Goal: Information Seeking & Learning: Learn about a topic

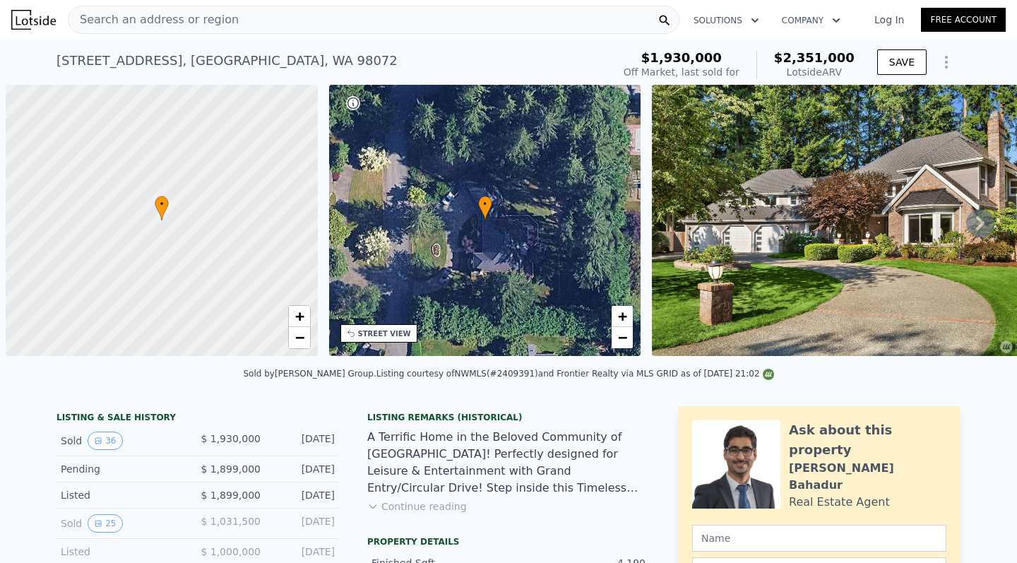
scroll to position [0, 6]
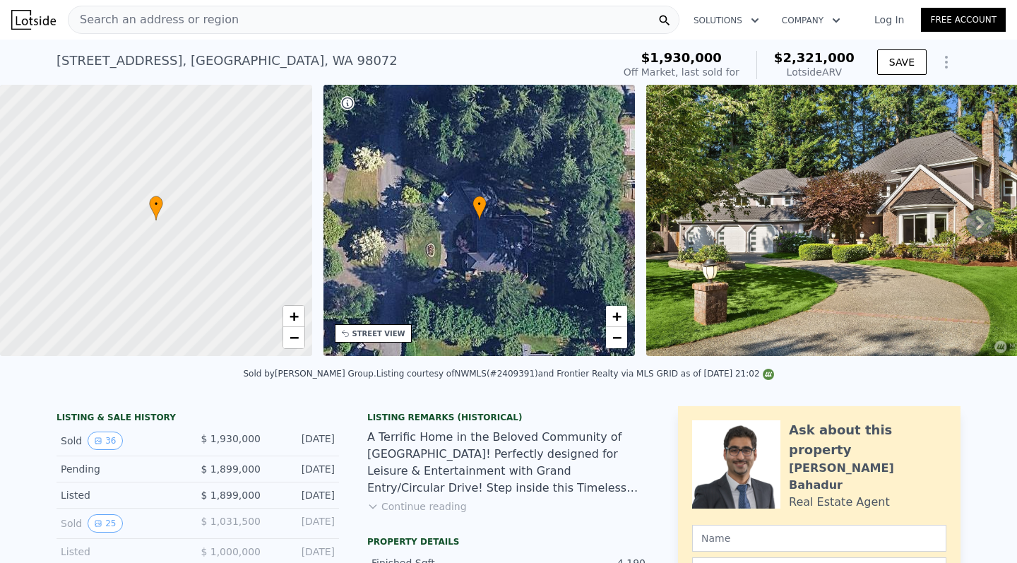
checkbox input "true"
type input "$ 2,321,000"
type input "$ 10,757"
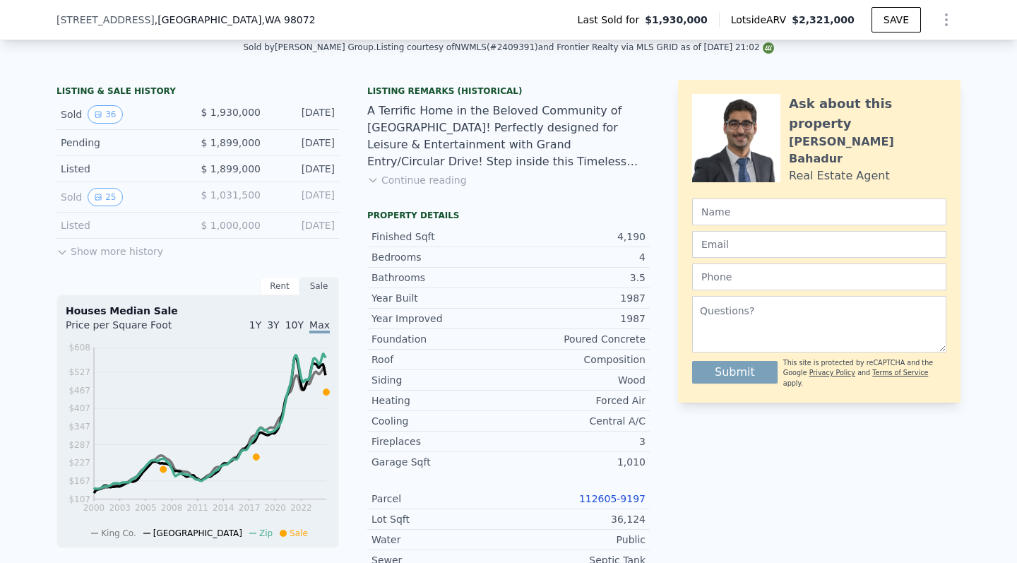
scroll to position [266, 0]
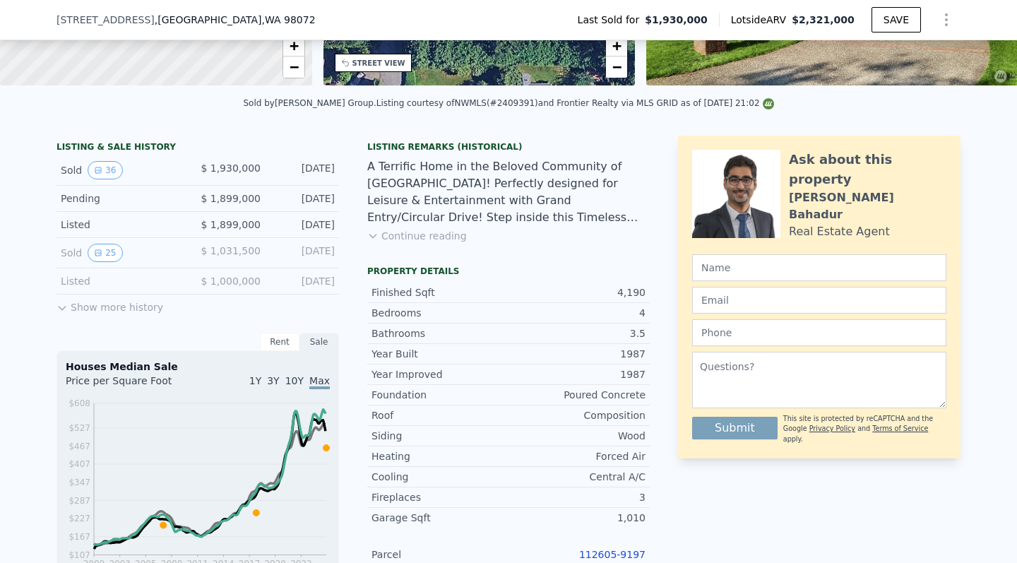
click at [389, 237] on button "Continue reading" at bounding box center [417, 236] width 100 height 14
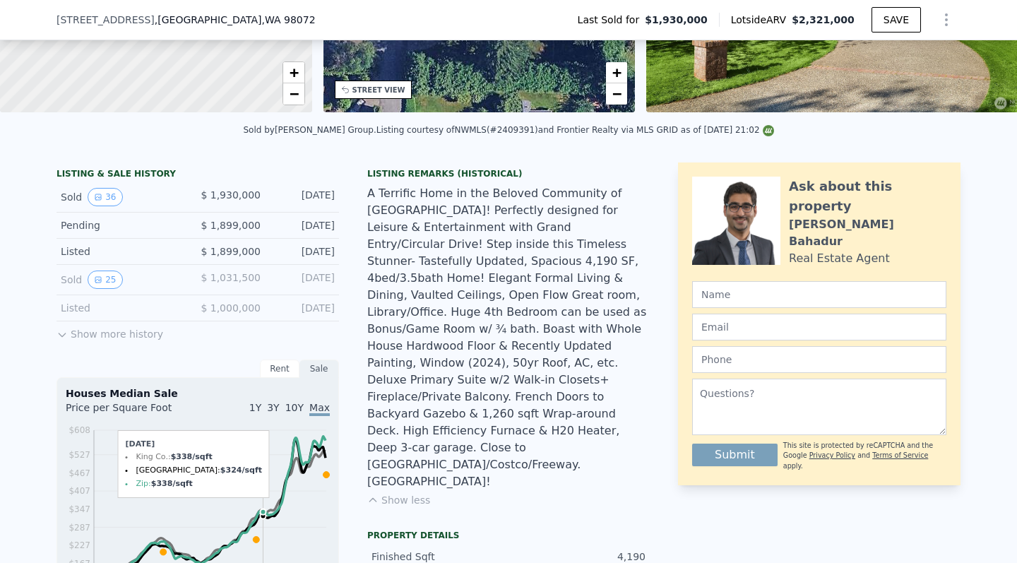
scroll to position [238, 0]
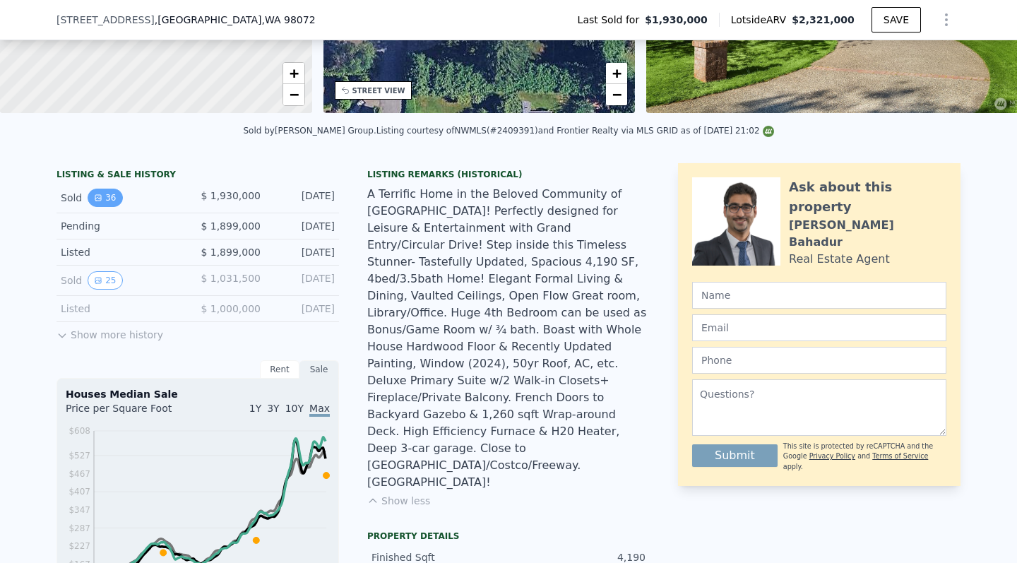
click at [102, 196] on button "36" at bounding box center [105, 198] width 35 height 18
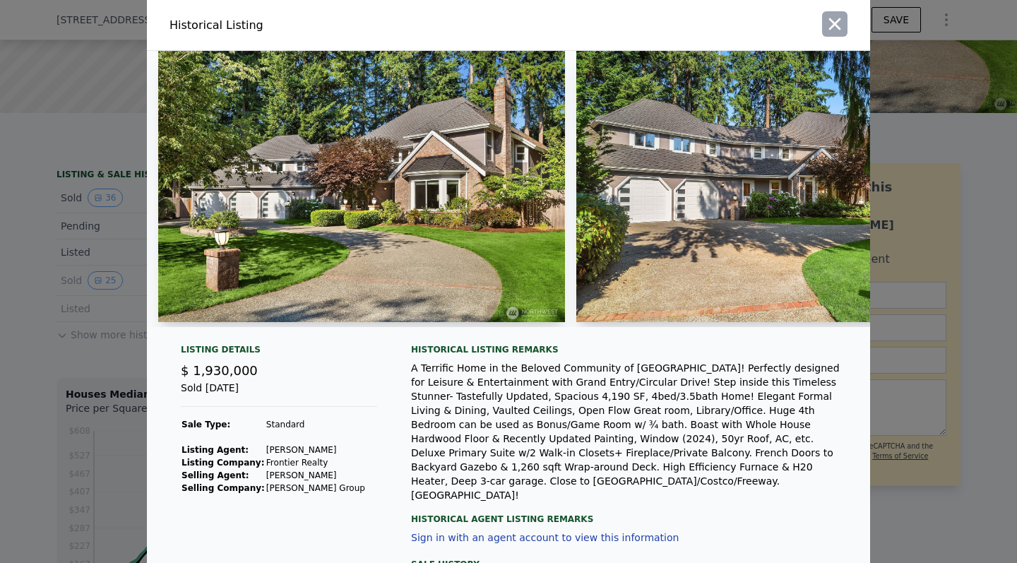
click at [831, 18] on icon "button" at bounding box center [835, 24] width 20 height 20
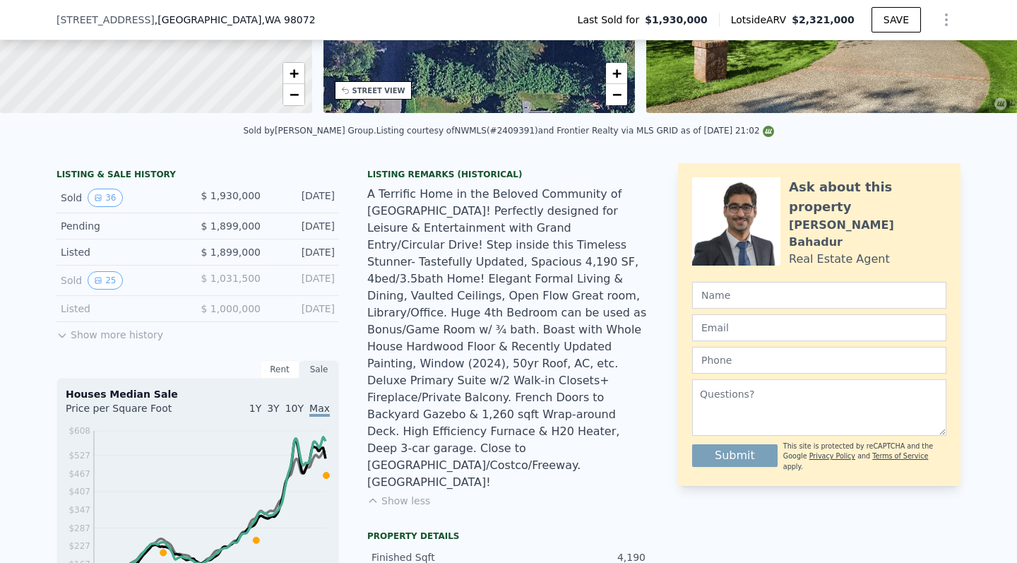
click at [246, 196] on span "$ 1,930,000" at bounding box center [231, 195] width 60 height 11
click at [109, 194] on button "36" at bounding box center [105, 198] width 35 height 18
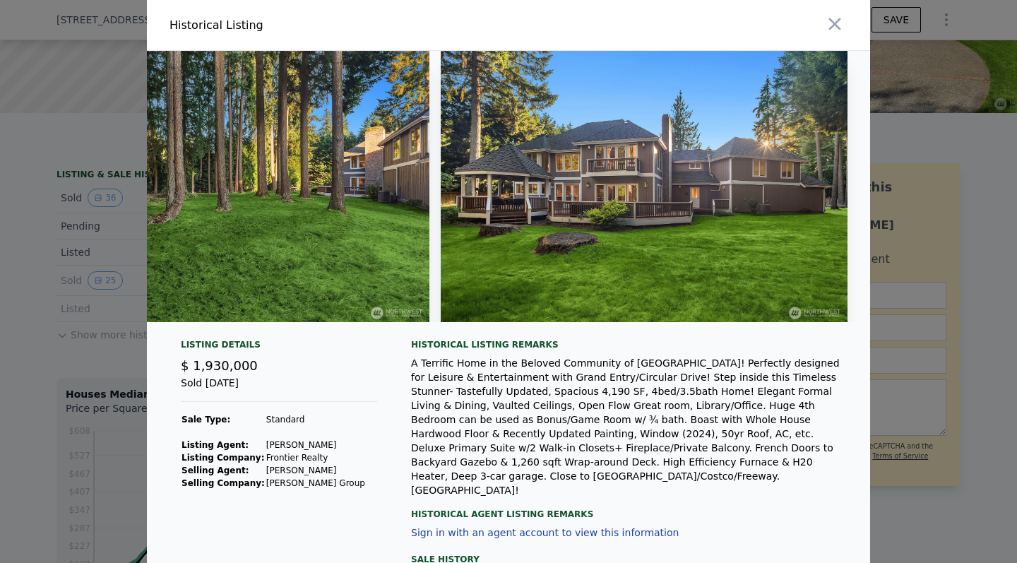
scroll to position [0, 13841]
click at [835, 25] on icon "button" at bounding box center [835, 24] width 20 height 20
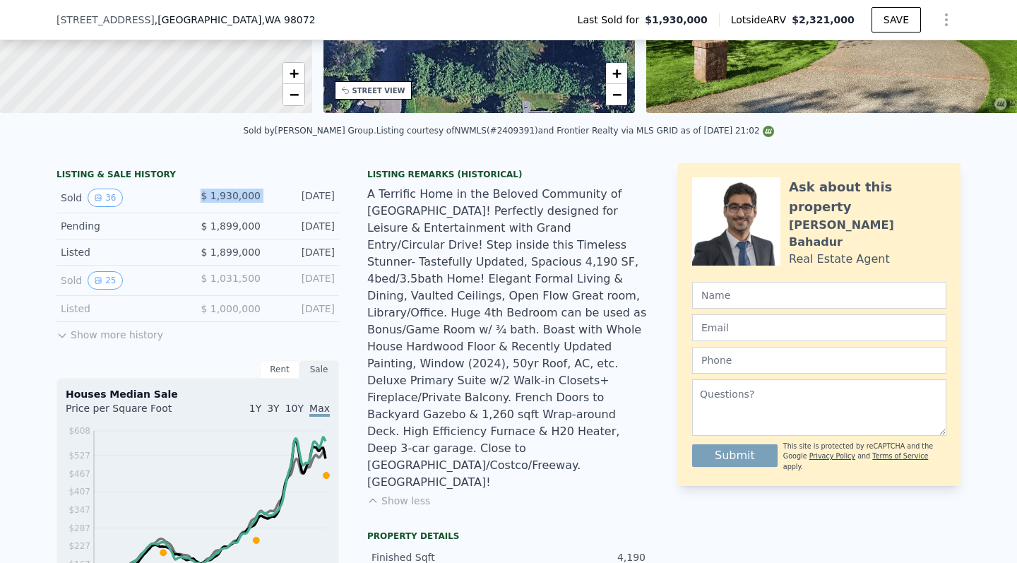
click at [412, 343] on div "A Terrific Home in the Beloved Community of [GEOGRAPHIC_DATA]! Perfectly design…" at bounding box center [508, 338] width 283 height 305
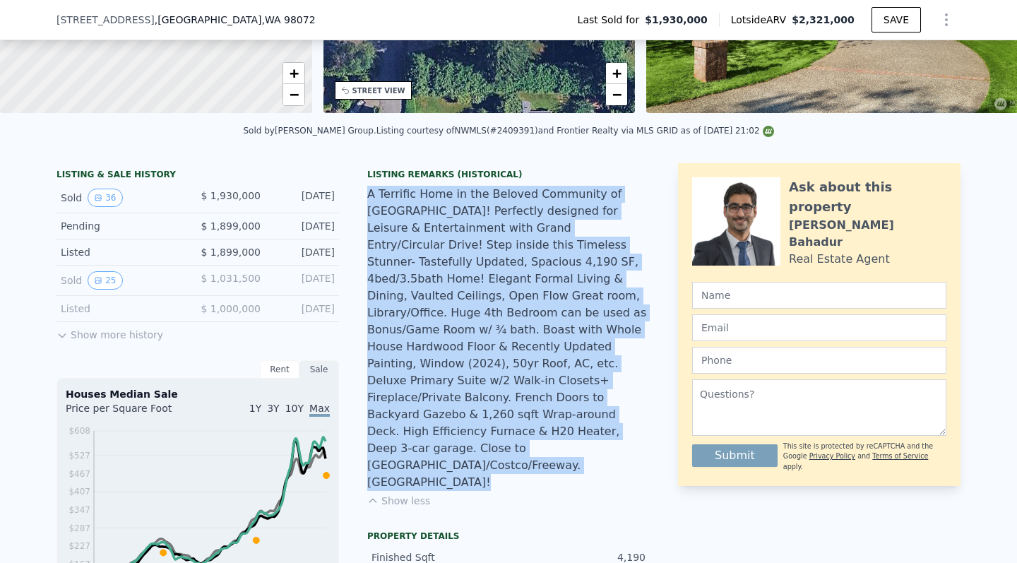
click at [412, 343] on div "A Terrific Home in the Beloved Community of [GEOGRAPHIC_DATA]! Perfectly design…" at bounding box center [508, 338] width 283 height 305
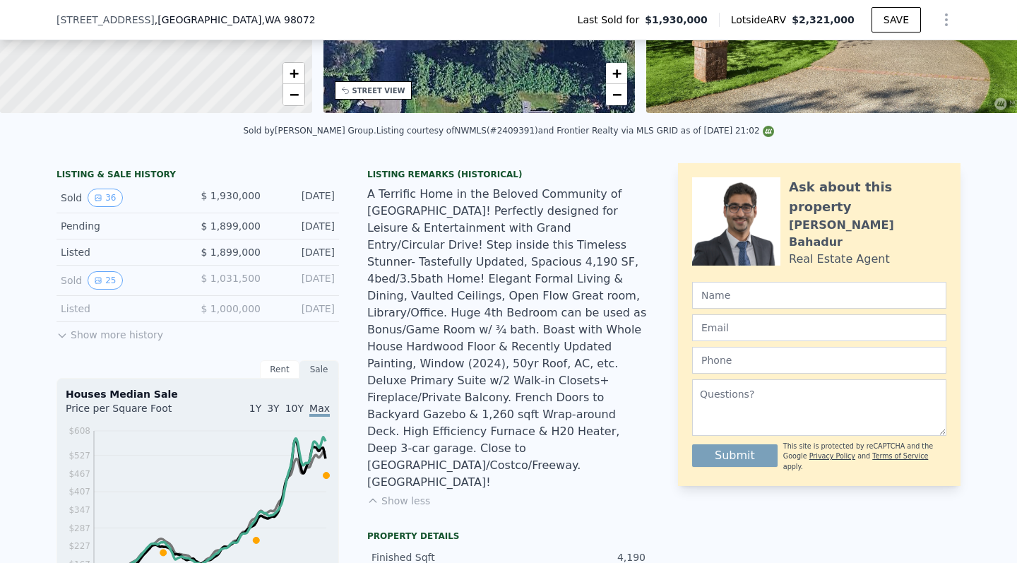
click at [412, 343] on div "A Terrific Home in the Beloved Community of [GEOGRAPHIC_DATA]! Perfectly design…" at bounding box center [508, 338] width 283 height 305
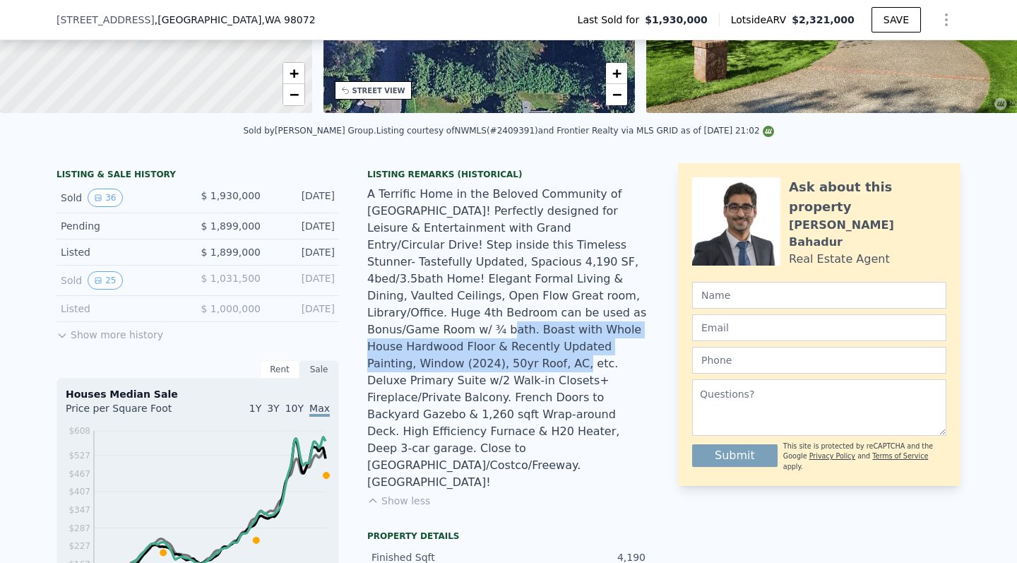
drag, startPoint x: 523, startPoint y: 312, endPoint x: 503, endPoint y: 348, distance: 41.1
click at [503, 348] on div "A Terrific Home in the Beloved Community of [GEOGRAPHIC_DATA]! Perfectly design…" at bounding box center [508, 338] width 283 height 305
drag, startPoint x: 503, startPoint y: 348, endPoint x: 527, endPoint y: 307, distance: 47.5
click at [527, 307] on div "A Terrific Home in the Beloved Community of [GEOGRAPHIC_DATA]! Perfectly design…" at bounding box center [508, 338] width 283 height 305
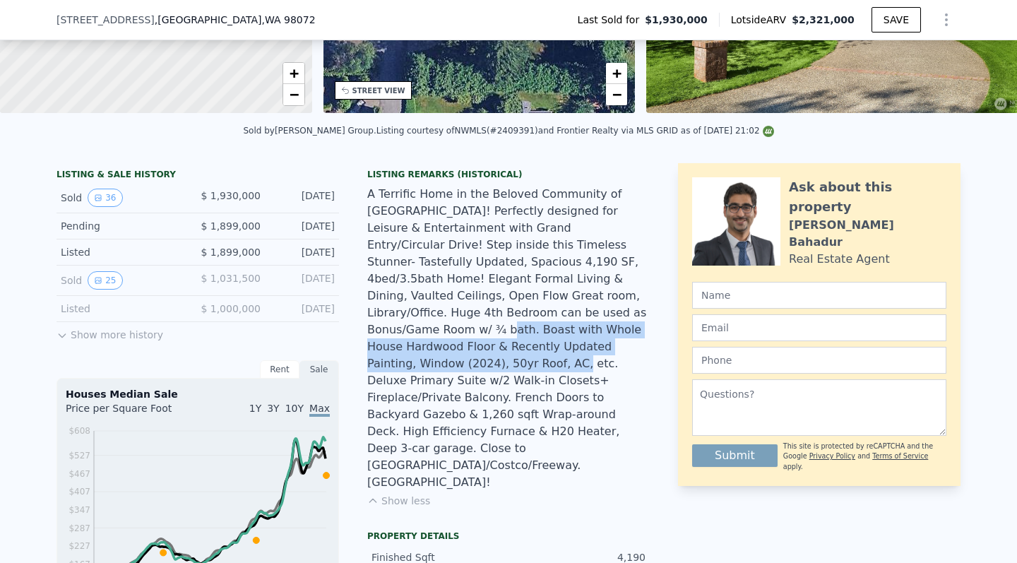
click at [527, 307] on div "A Terrific Home in the Beloved Community of [GEOGRAPHIC_DATA]! Perfectly design…" at bounding box center [508, 338] width 283 height 305
drag, startPoint x: 522, startPoint y: 316, endPoint x: 502, endPoint y: 350, distance: 39.9
click at [502, 350] on div "A Terrific Home in the Beloved Community of [GEOGRAPHIC_DATA]! Perfectly design…" at bounding box center [508, 338] width 283 height 305
drag, startPoint x: 502, startPoint y: 350, endPoint x: 522, endPoint y: 314, distance: 41.1
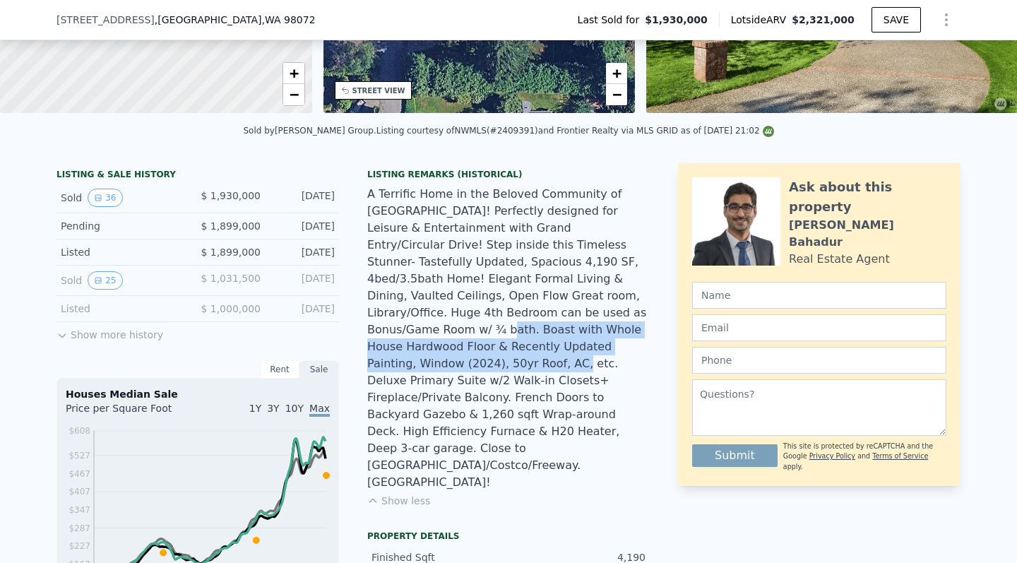
click at [522, 314] on div "A Terrific Home in the Beloved Community of [GEOGRAPHIC_DATA]! Perfectly design…" at bounding box center [508, 338] width 283 height 305
drag, startPoint x: 522, startPoint y: 314, endPoint x: 499, endPoint y: 347, distance: 40.0
click at [499, 347] on div "A Terrific Home in the Beloved Community of [GEOGRAPHIC_DATA]! Perfectly design…" at bounding box center [508, 338] width 283 height 305
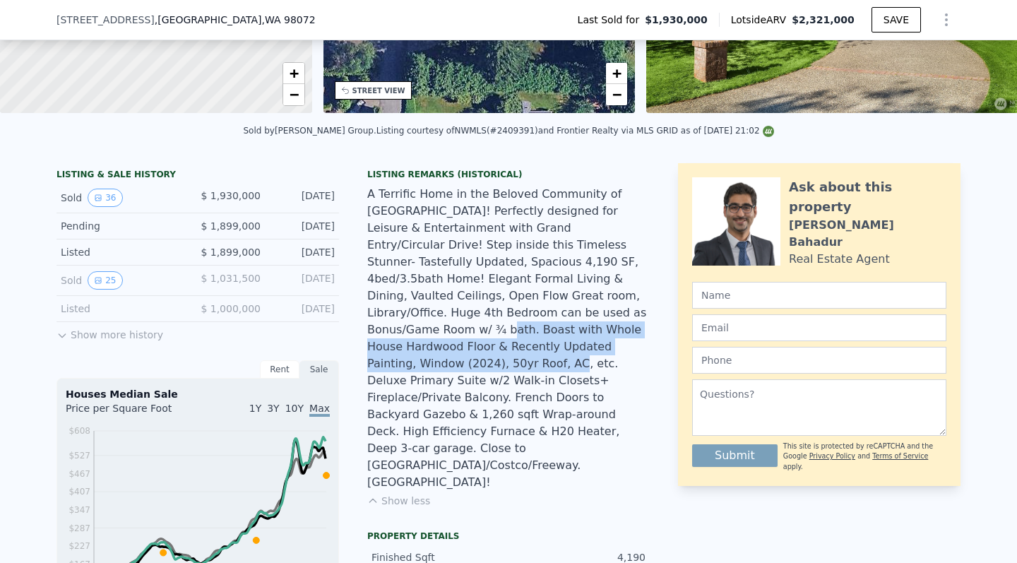
drag, startPoint x: 501, startPoint y: 348, endPoint x: 522, endPoint y: 314, distance: 39.4
click at [522, 314] on div "A Terrific Home in the Beloved Community of [GEOGRAPHIC_DATA]! Perfectly design…" at bounding box center [508, 338] width 283 height 305
drag, startPoint x: 522, startPoint y: 314, endPoint x: 501, endPoint y: 343, distance: 35.3
click at [501, 343] on div "A Terrific Home in the Beloved Community of [GEOGRAPHIC_DATA]! Perfectly design…" at bounding box center [508, 338] width 283 height 305
